Goal: Information Seeking & Learning: Learn about a topic

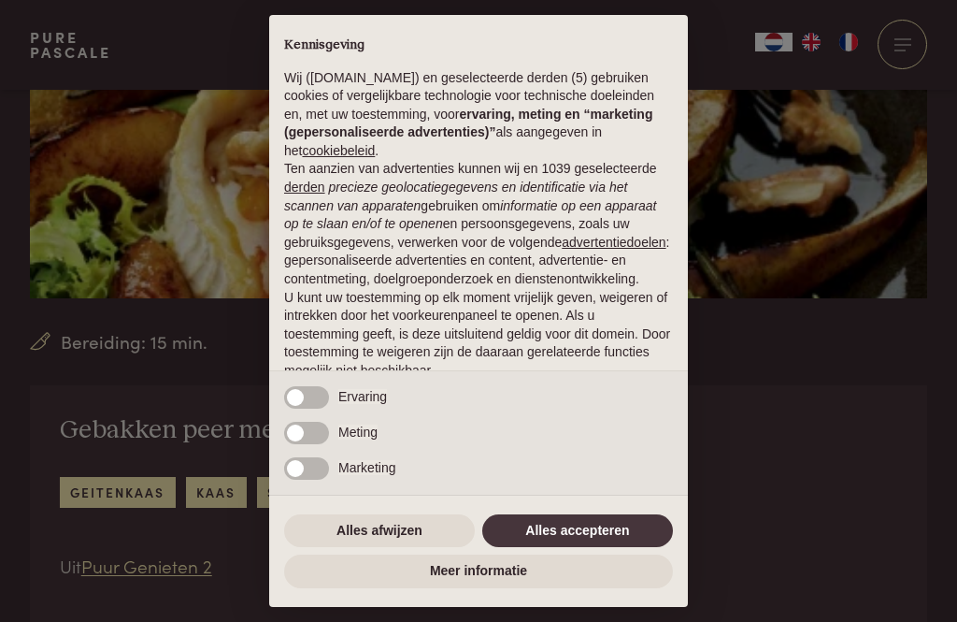
scroll to position [388, 0]
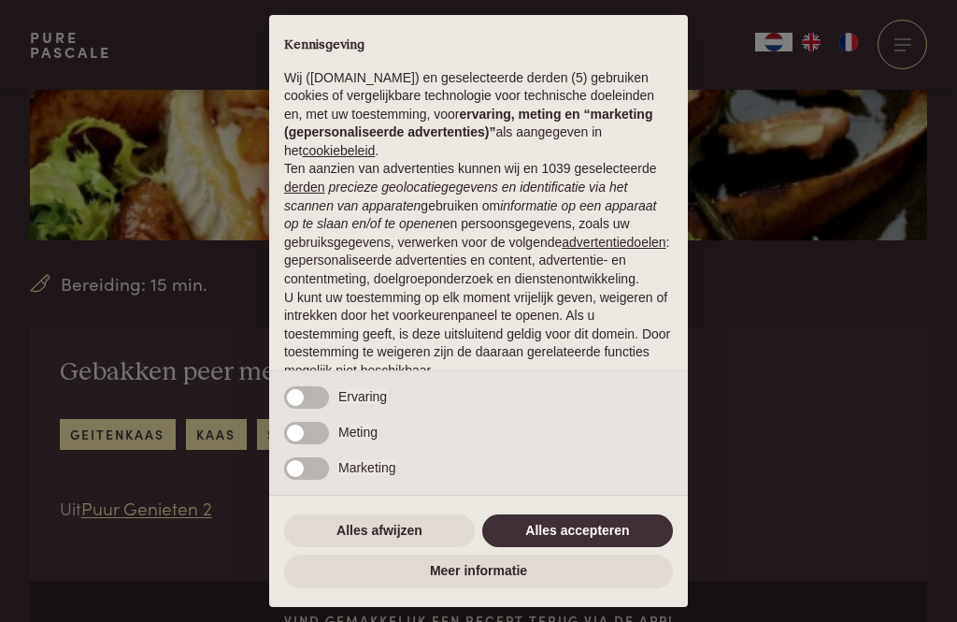
click at [569, 548] on button "Alles accepteren" at bounding box center [577, 531] width 191 height 34
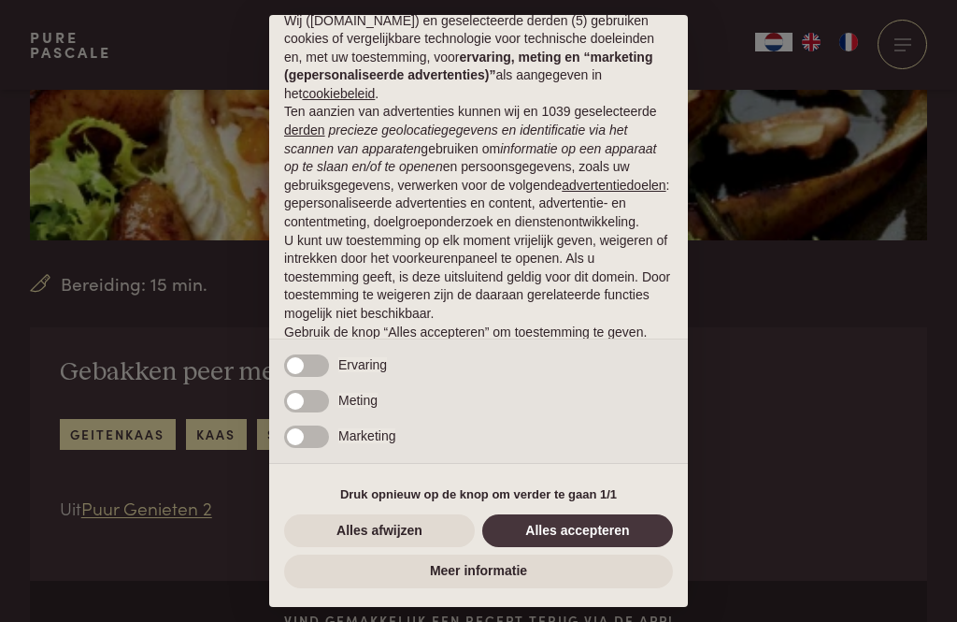
click at [558, 548] on button "Alles accepteren" at bounding box center [577, 531] width 191 height 34
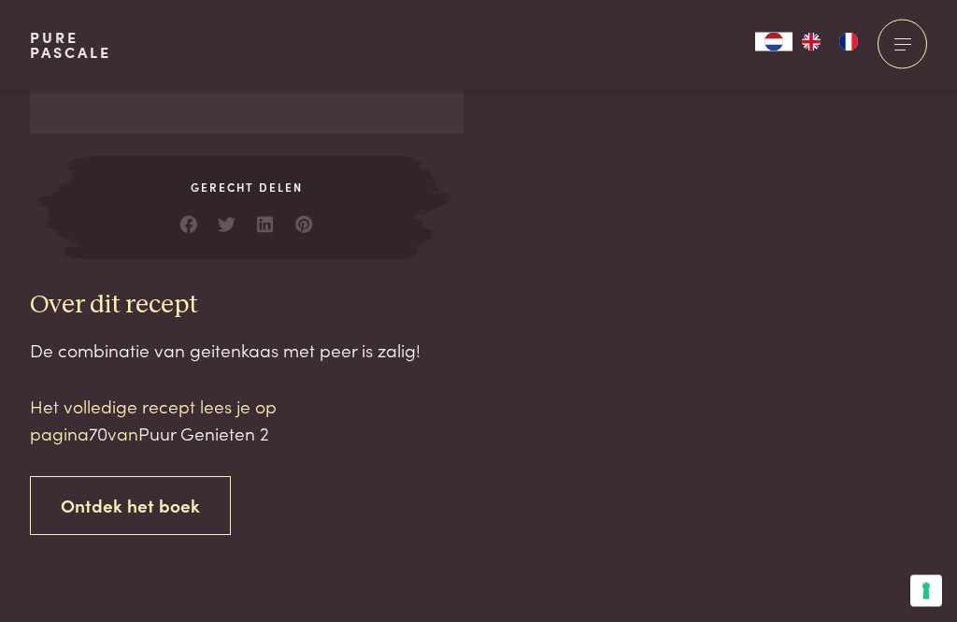
scroll to position [1719, 0]
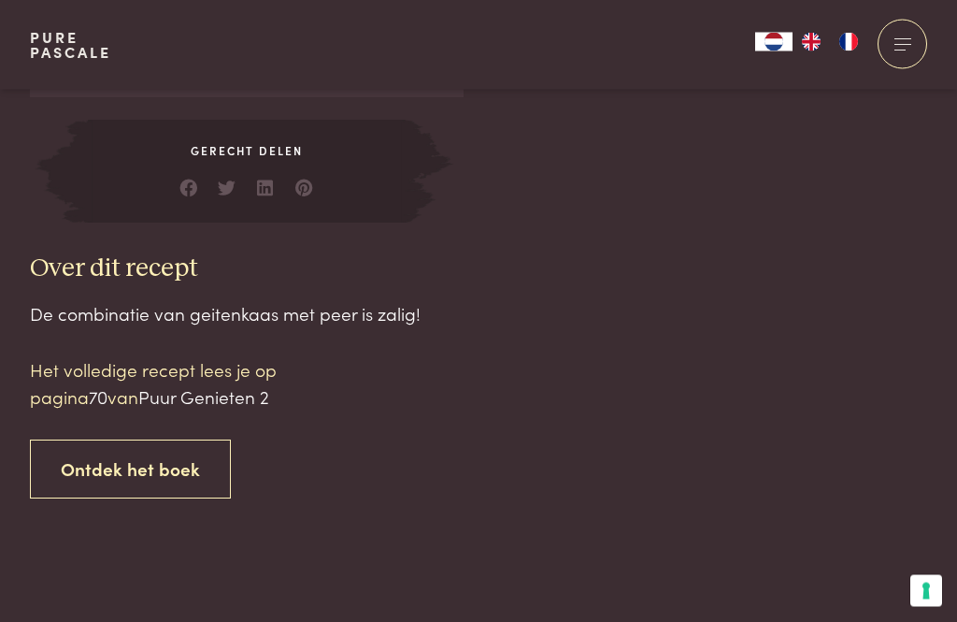
click at [89, 466] on link "Ontdek het boek" at bounding box center [130, 469] width 201 height 59
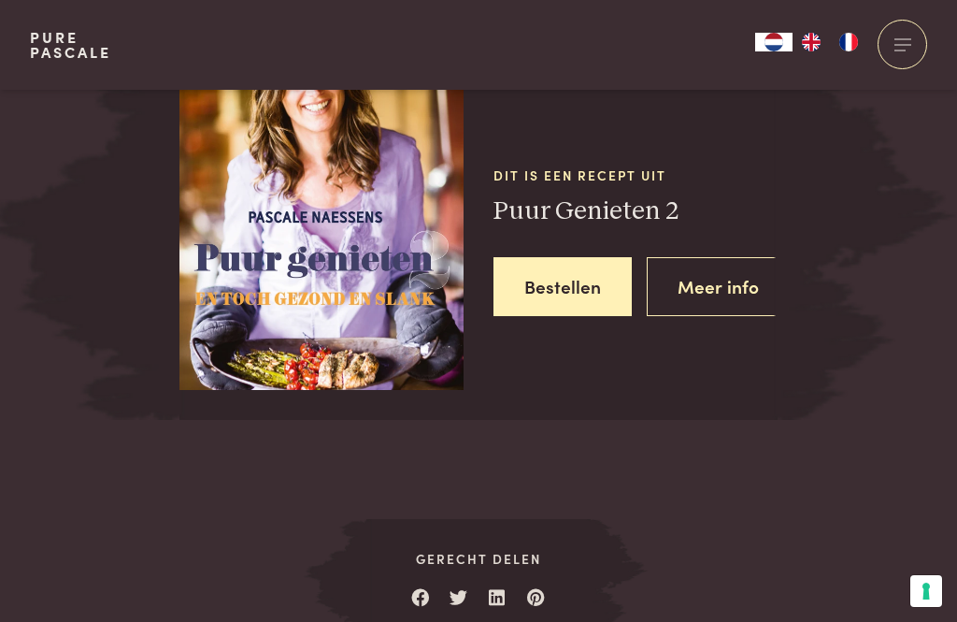
scroll to position [2408, 0]
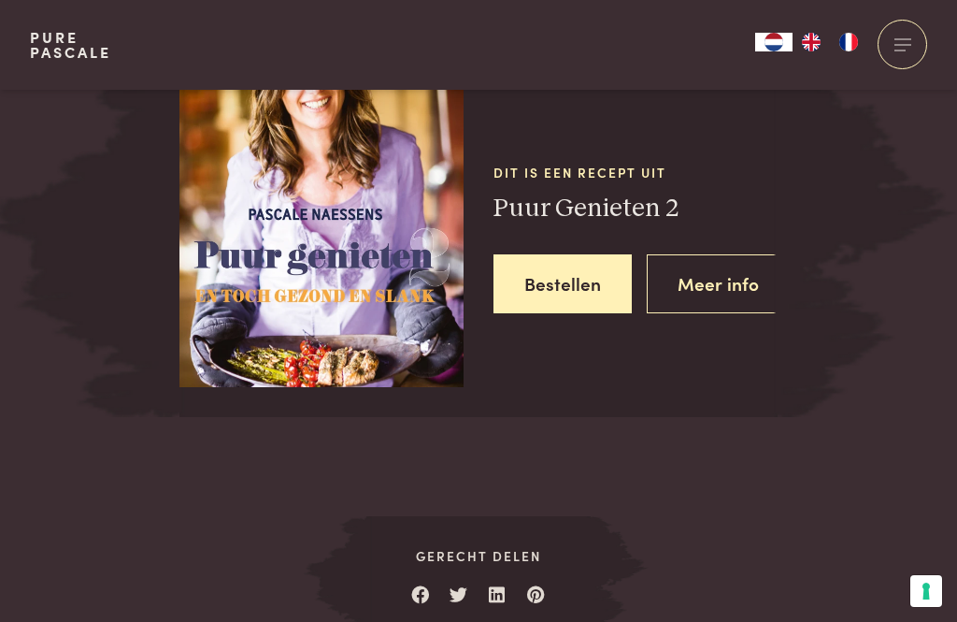
click at [244, 251] on img at bounding box center [321, 206] width 284 height 364
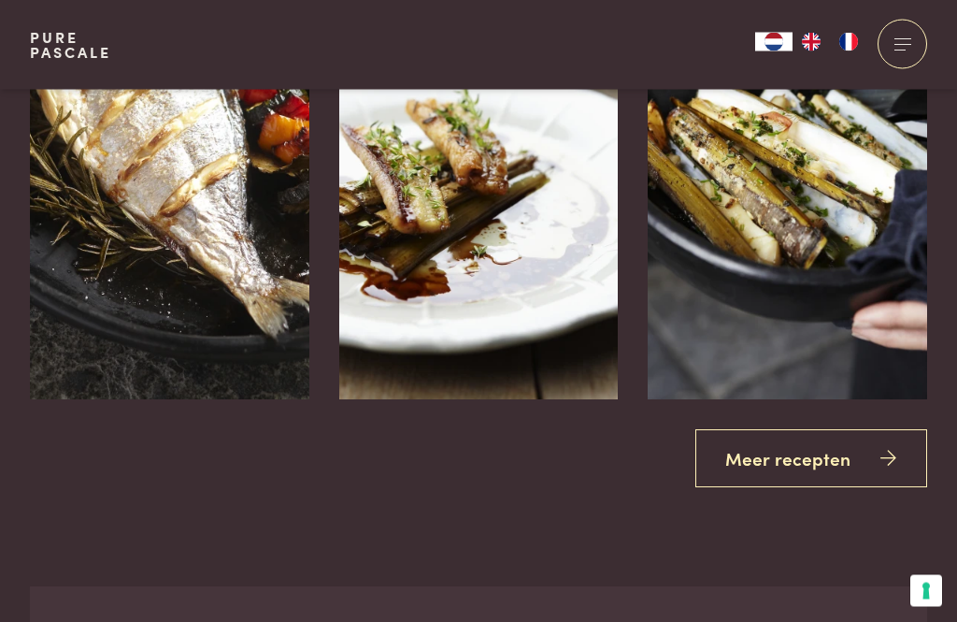
scroll to position [3308, 0]
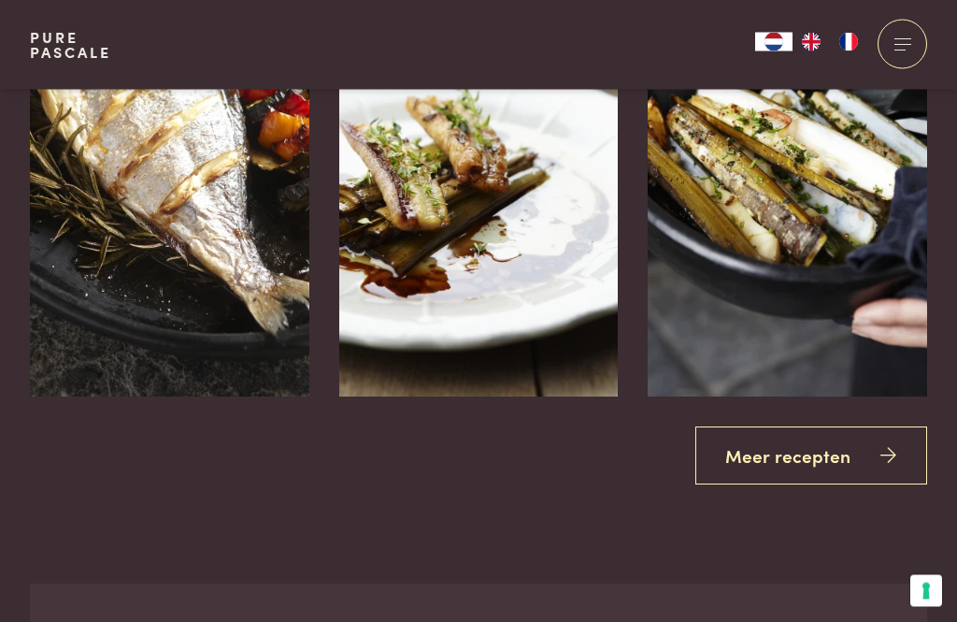
click at [883, 449] on icon at bounding box center [889, 456] width 16 height 27
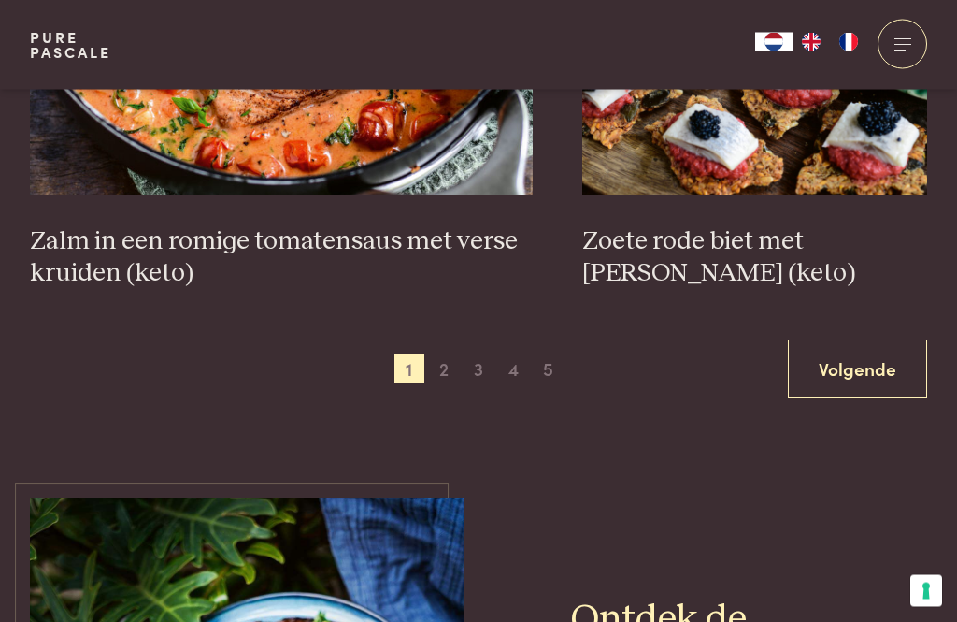
scroll to position [3588, 0]
click at [443, 357] on span "2" at bounding box center [444, 368] width 30 height 30
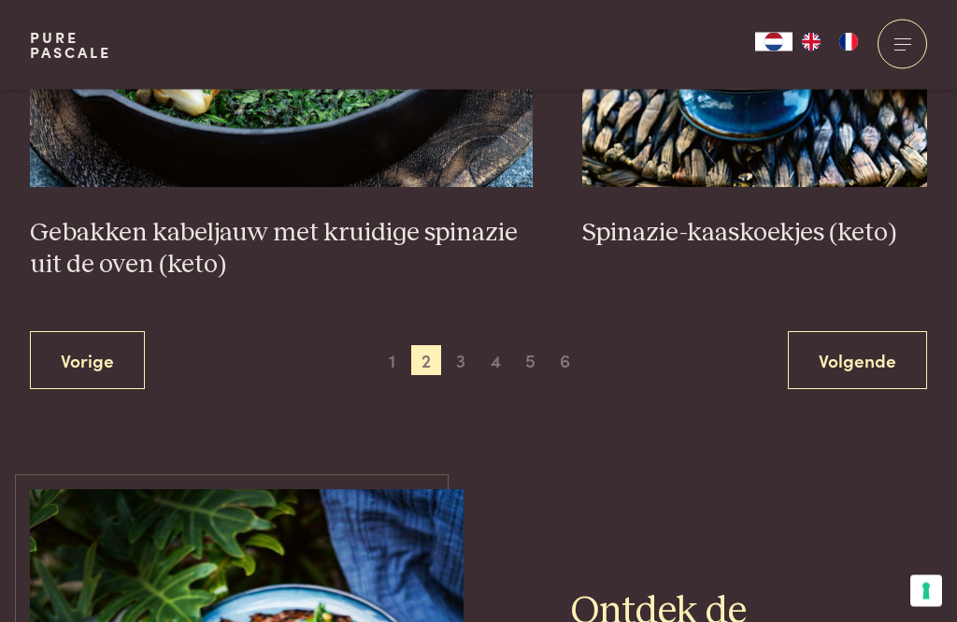
scroll to position [3635, 0]
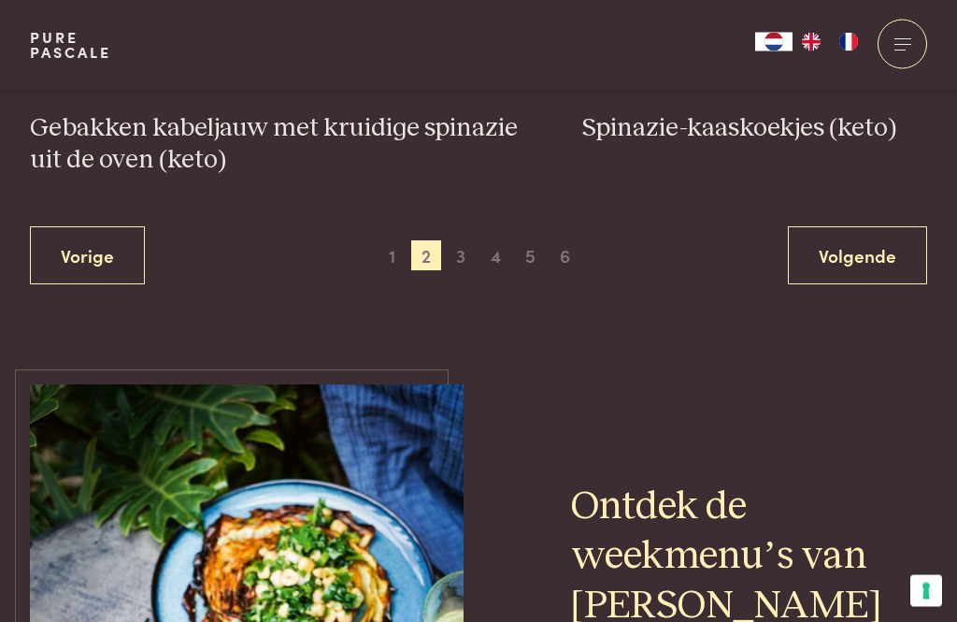
click at [469, 245] on span "3" at bounding box center [461, 256] width 30 height 30
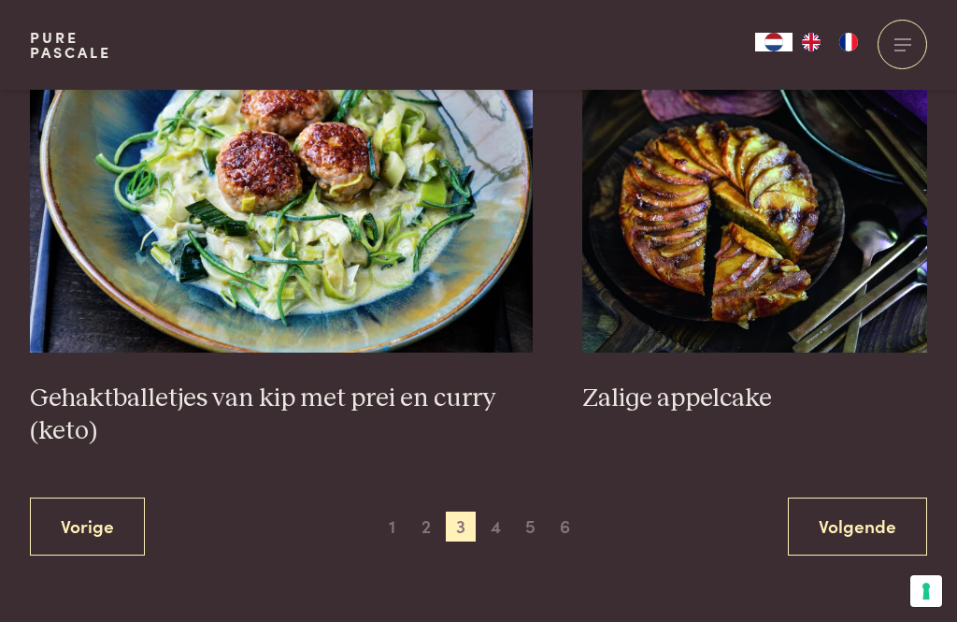
scroll to position [3547, 0]
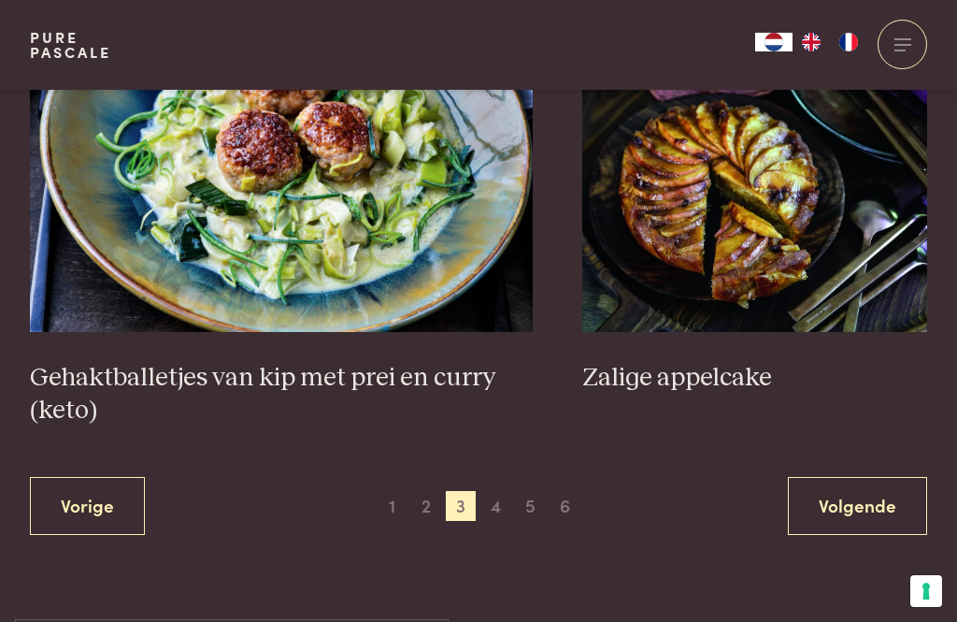
click at [497, 508] on span "4" at bounding box center [496, 506] width 30 height 30
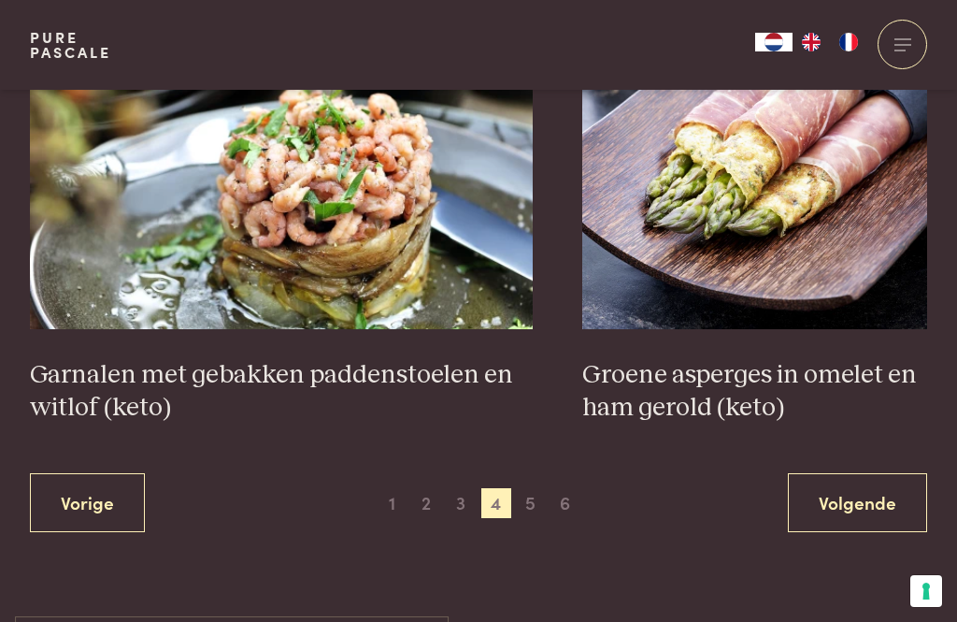
scroll to position [3440, 0]
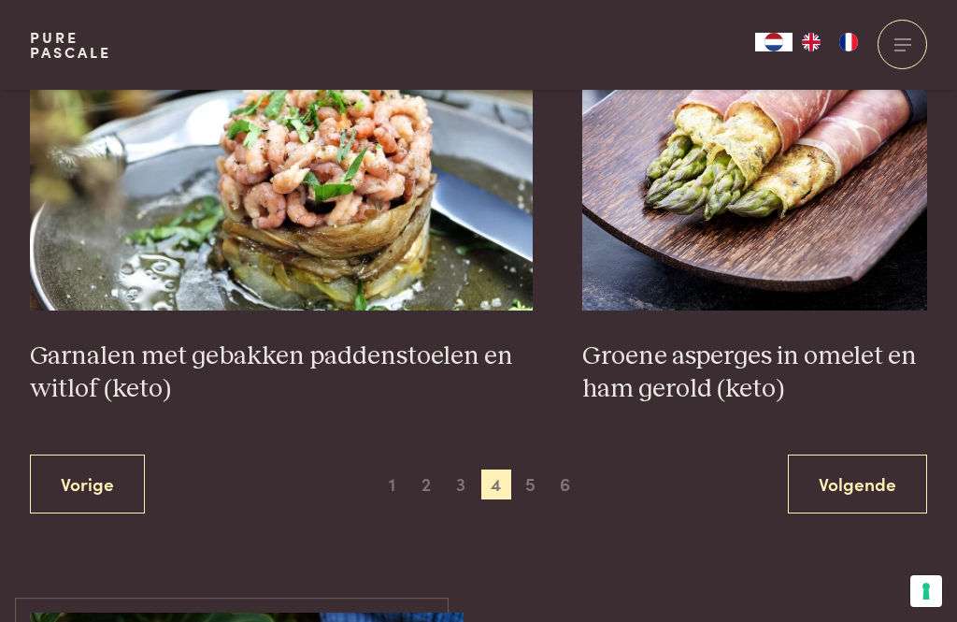
click at [524, 488] on span "5" at bounding box center [531, 484] width 30 height 30
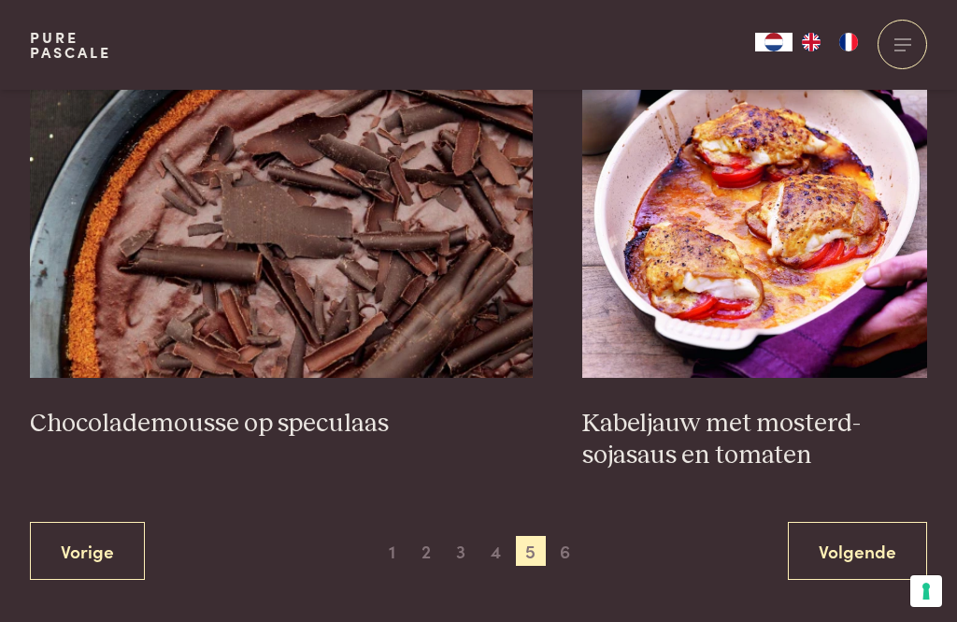
scroll to position [3404, 0]
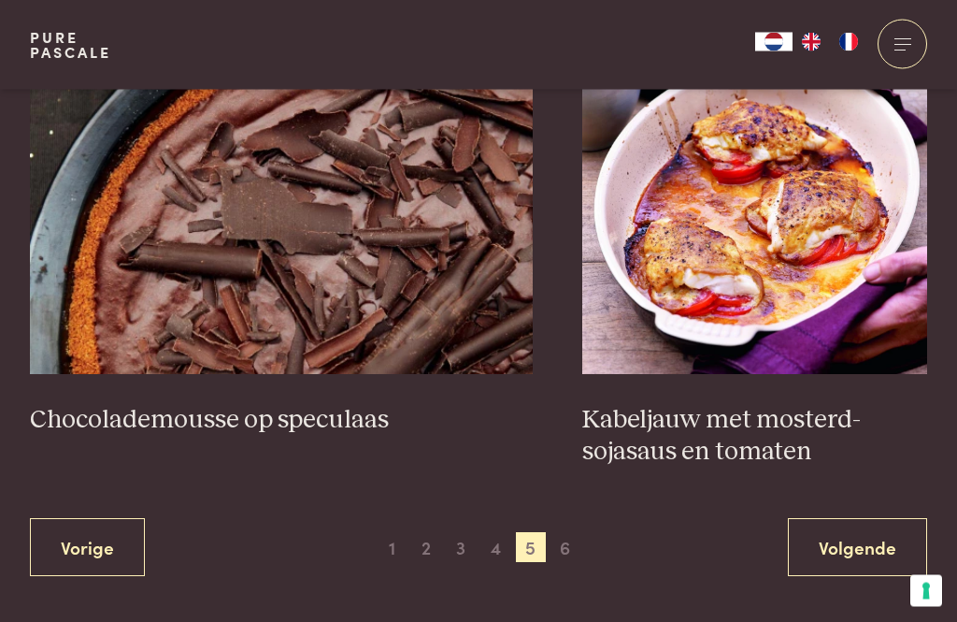
click at [568, 539] on span "6" at bounding box center [566, 548] width 30 height 30
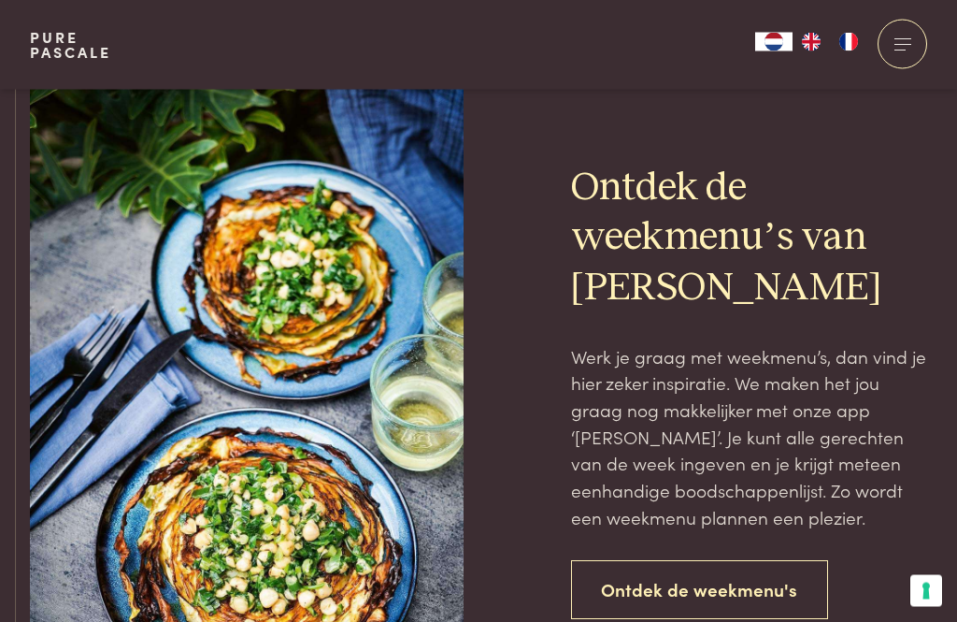
scroll to position [1431, 0]
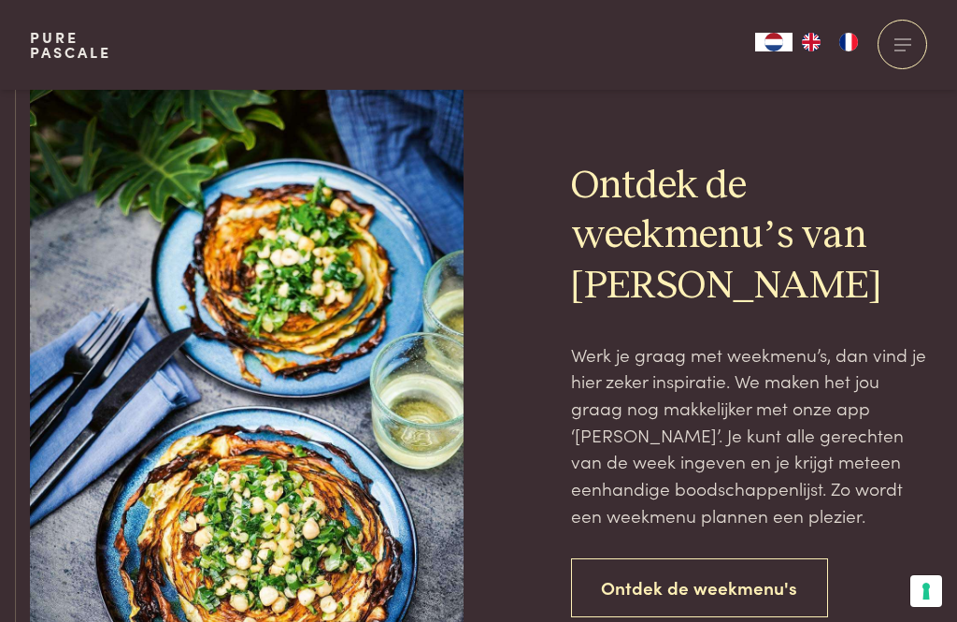
click at [637, 572] on link "Ontdek de weekmenu's" at bounding box center [700, 587] width 258 height 59
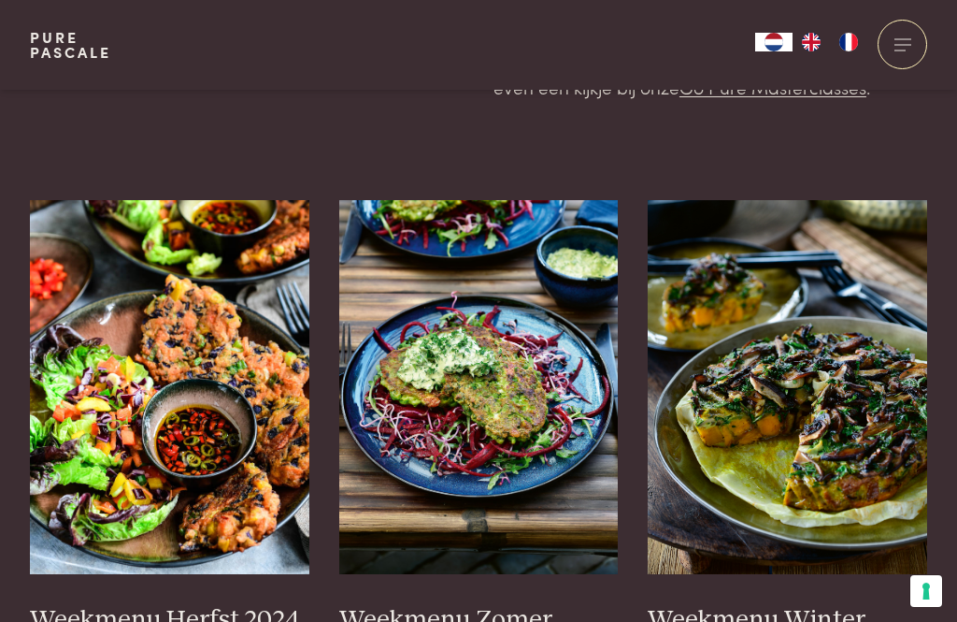
scroll to position [560, 0]
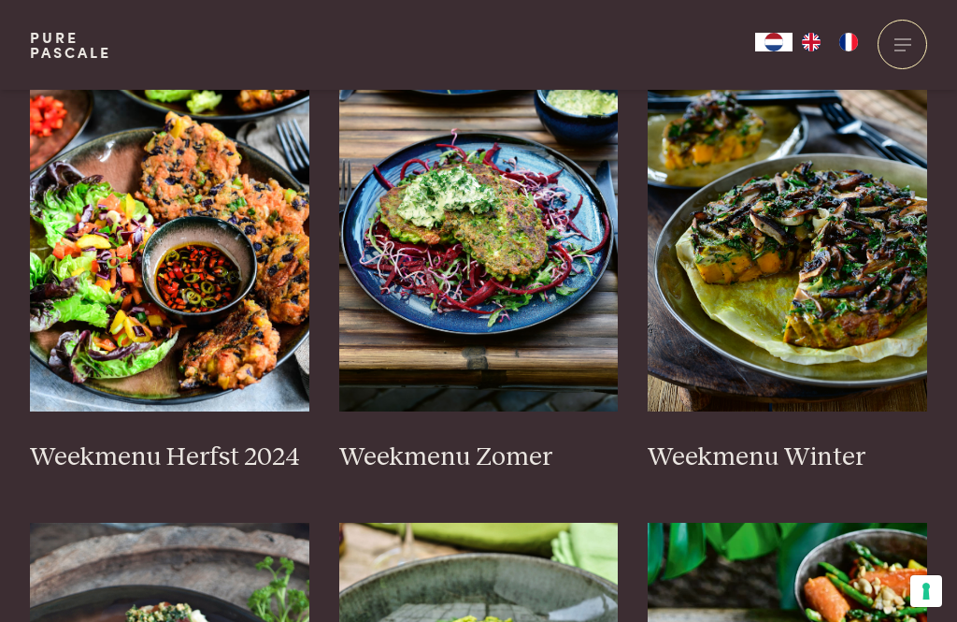
click at [384, 261] on img at bounding box center [478, 224] width 279 height 374
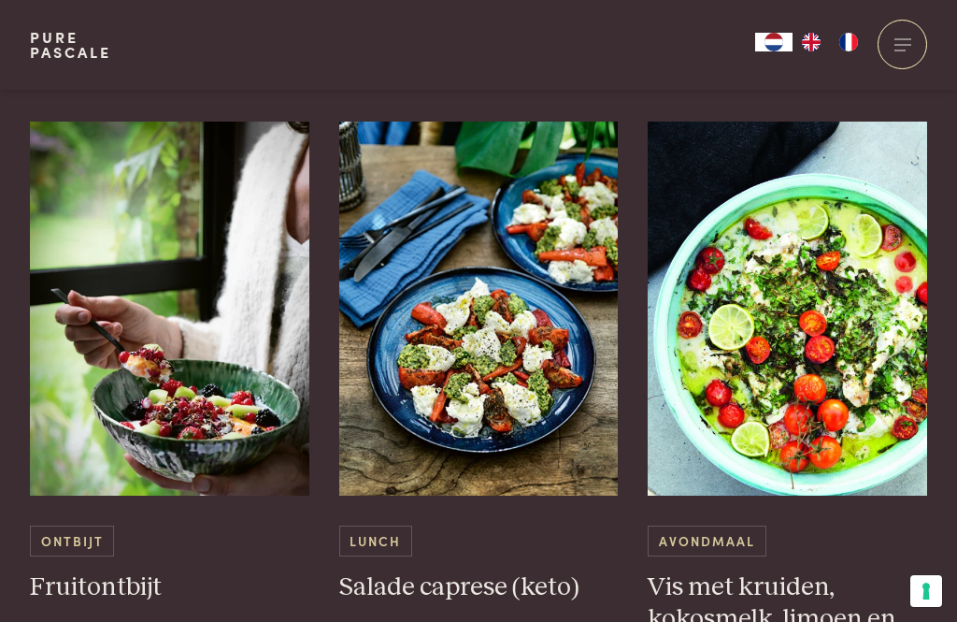
scroll to position [981, 0]
